Goal: Information Seeking & Learning: Learn about a topic

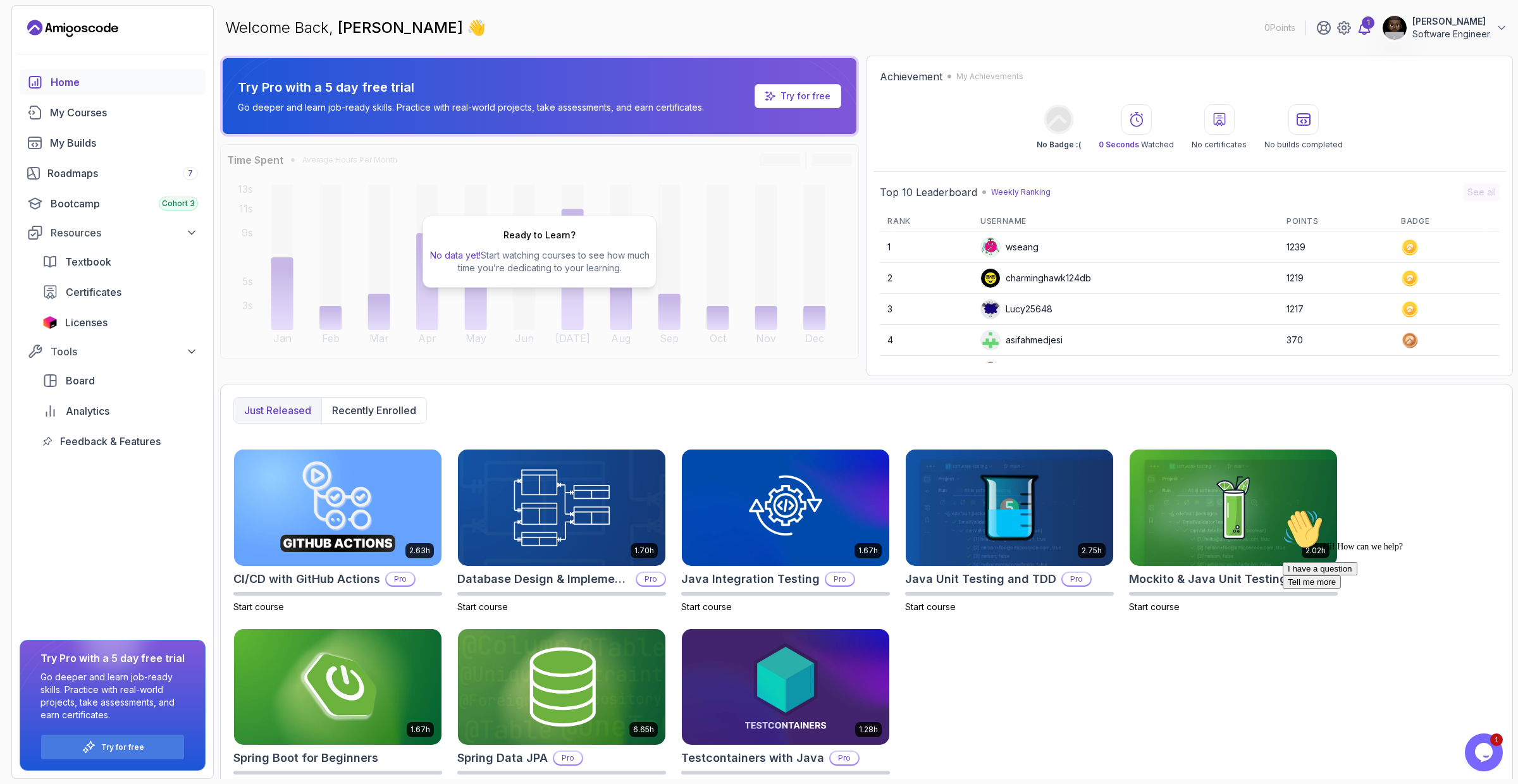
click at [1366, 23] on div "1" at bounding box center [1368, 22] width 12 height 12
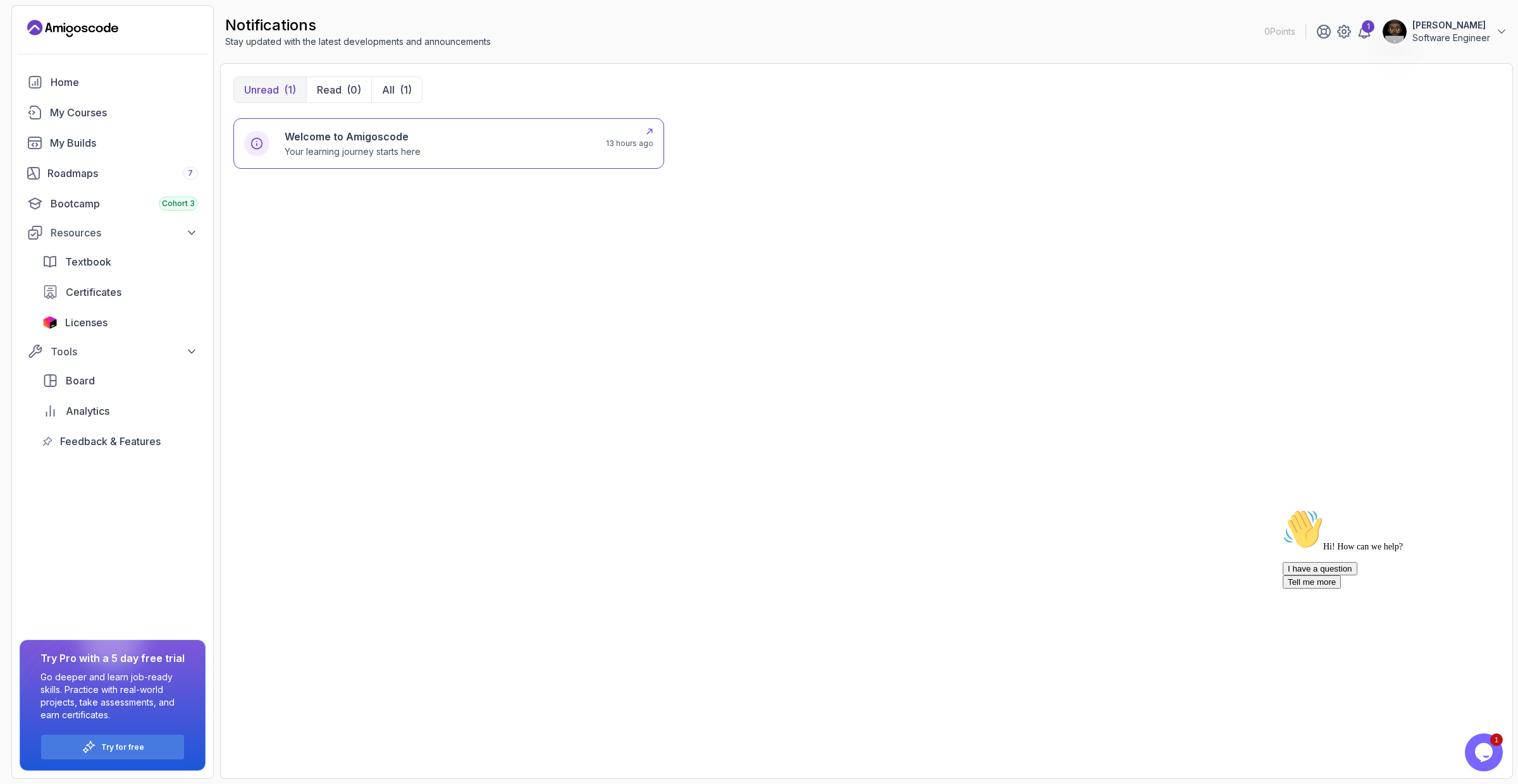
click at [567, 140] on div "Welcome to Amigoscode Your learning journey starts here" at bounding box center [438, 143] width 306 height 29
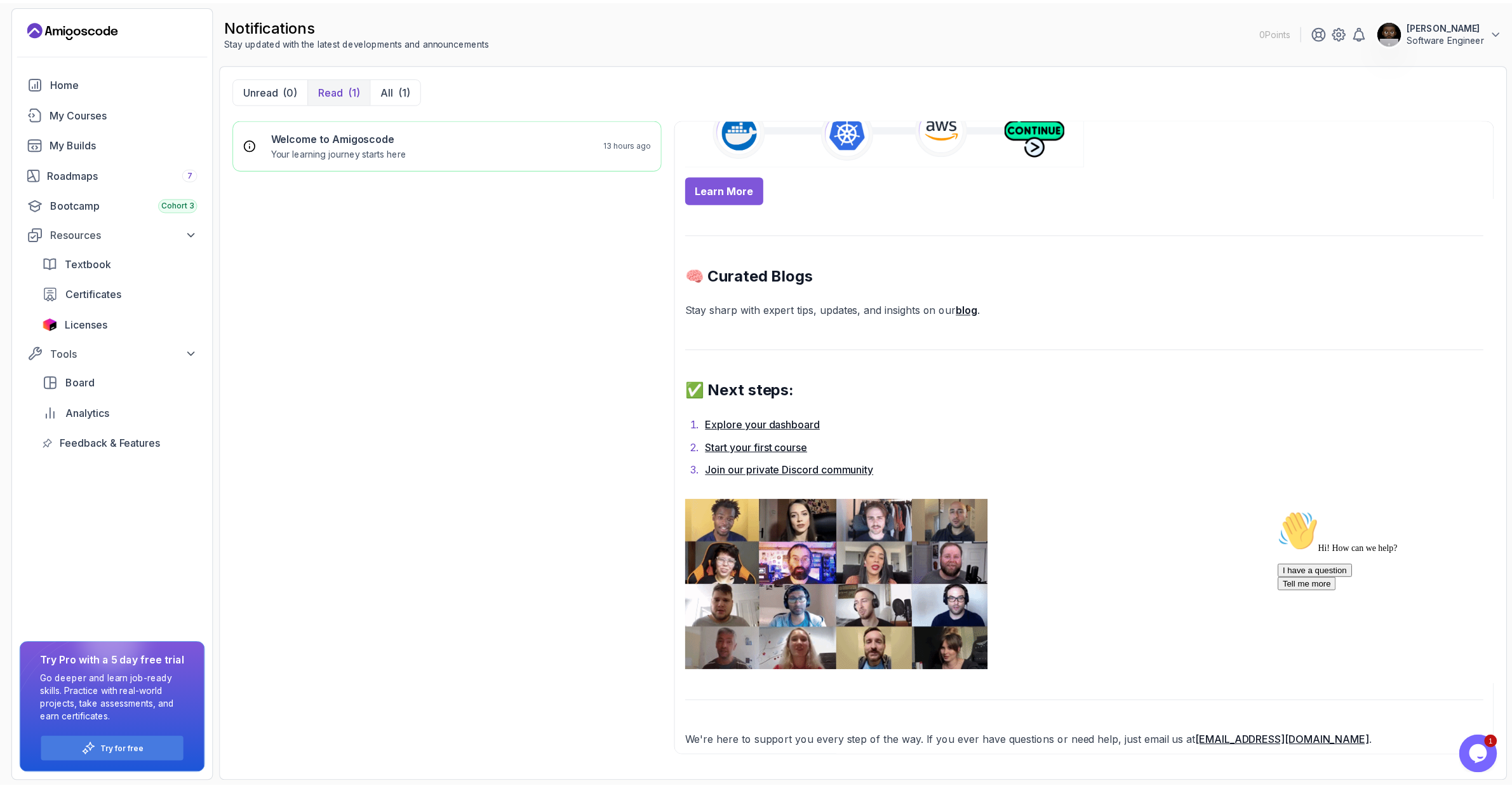
scroll to position [817, 0]
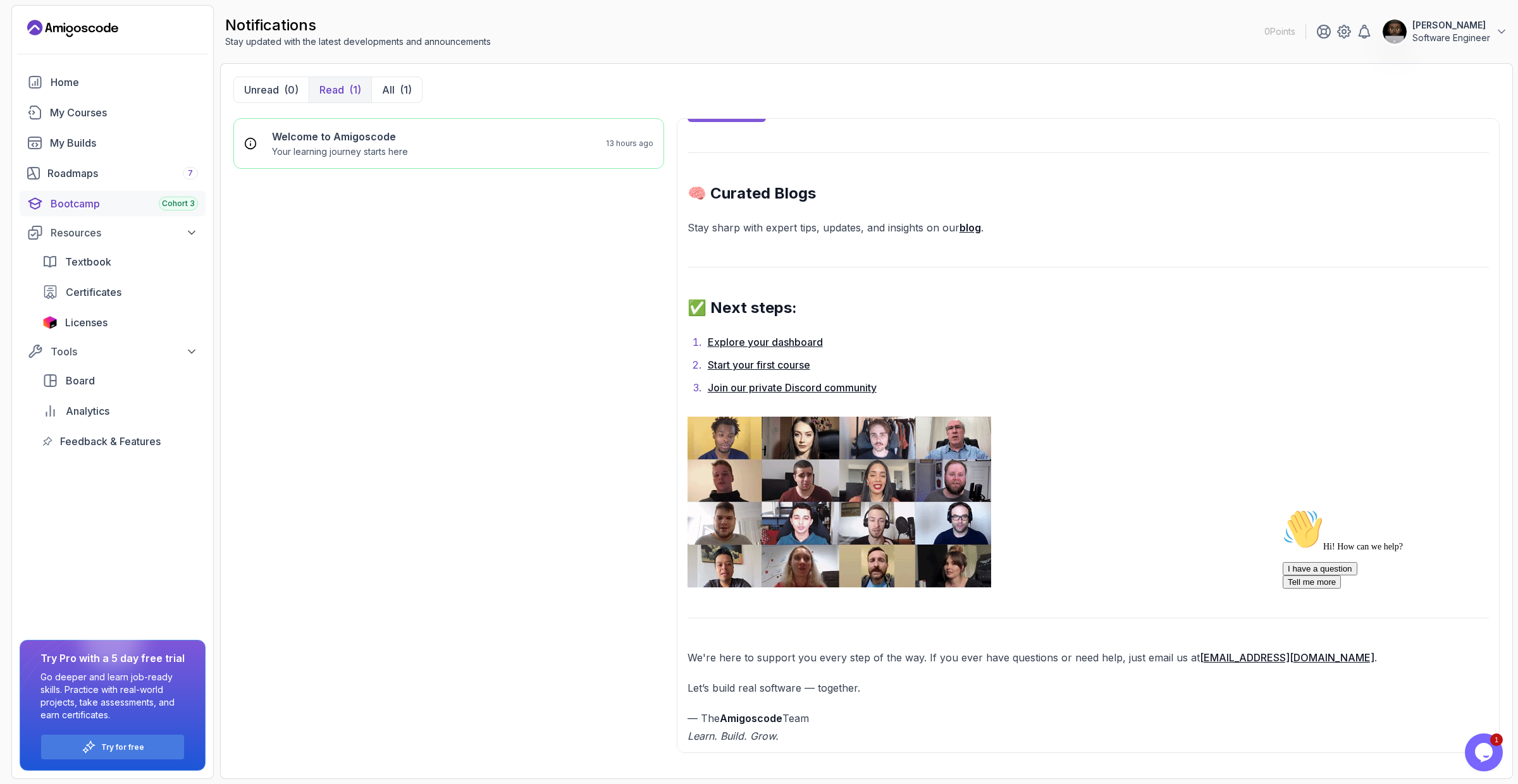
click at [139, 201] on div "Bootcamp Cohort 3" at bounding box center [124, 203] width 147 height 15
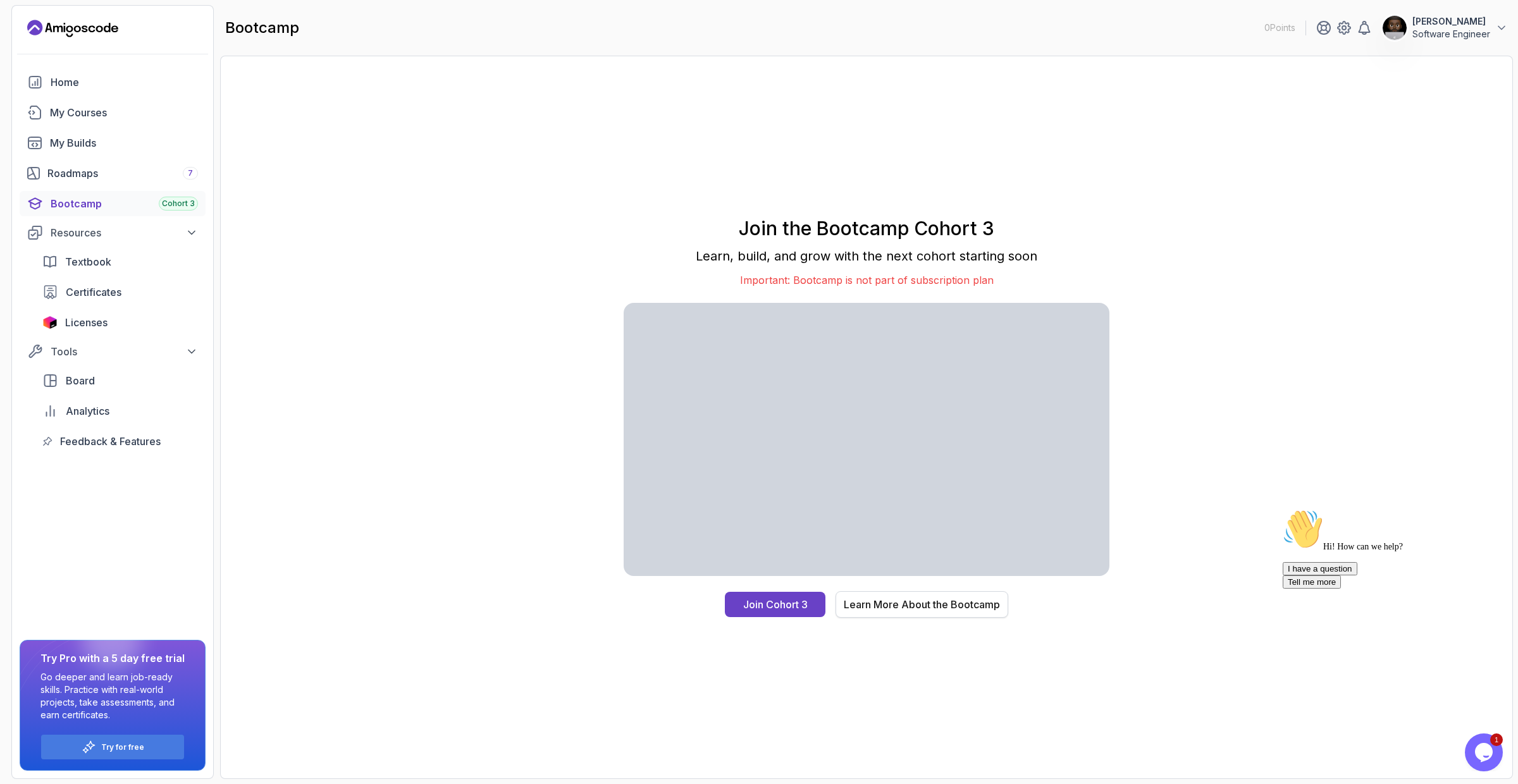
click at [947, 605] on div "Learn More About the Bootcamp" at bounding box center [922, 604] width 156 height 15
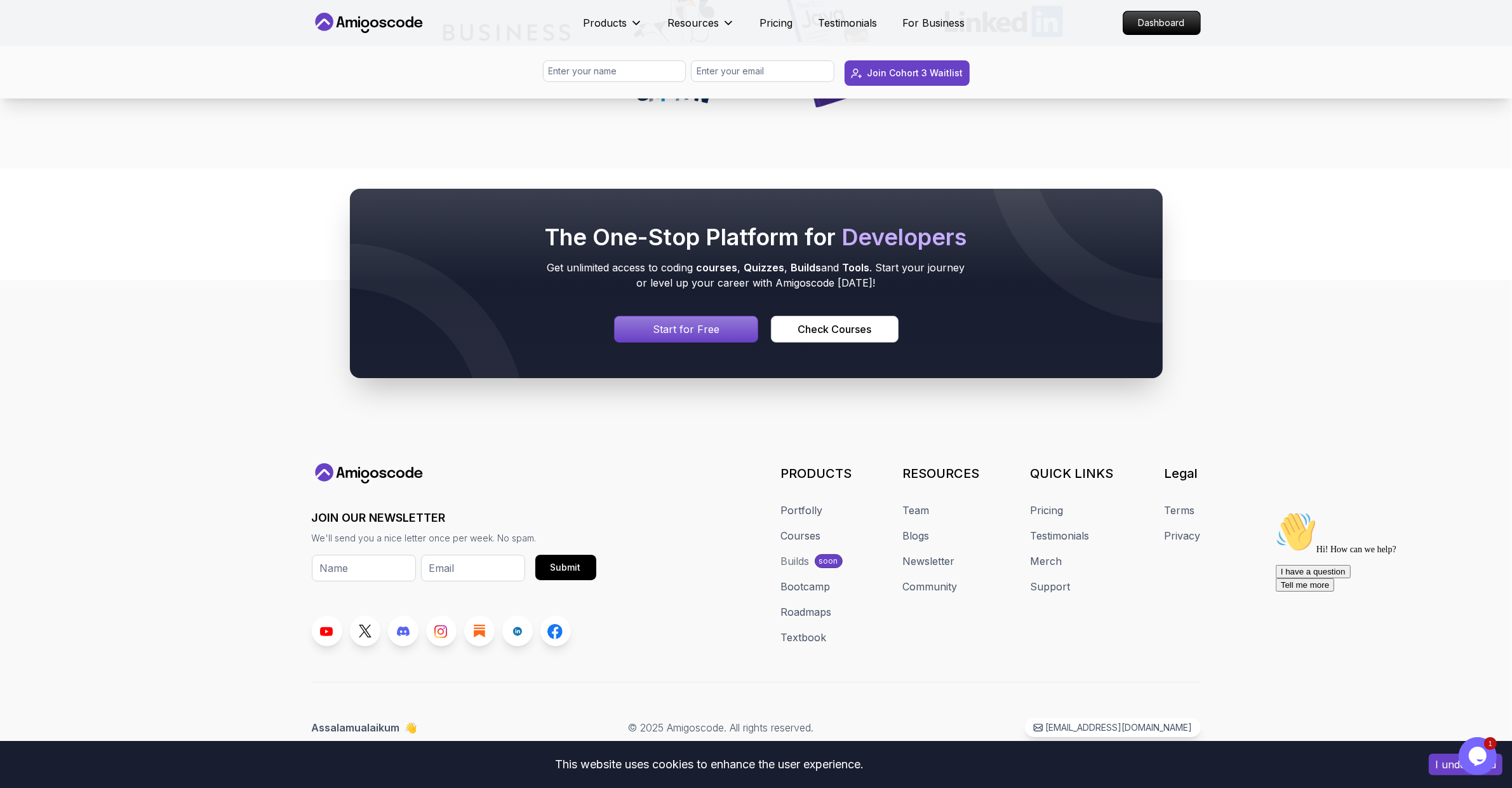
scroll to position [5909, 0]
